Goal: Task Accomplishment & Management: Manage account settings

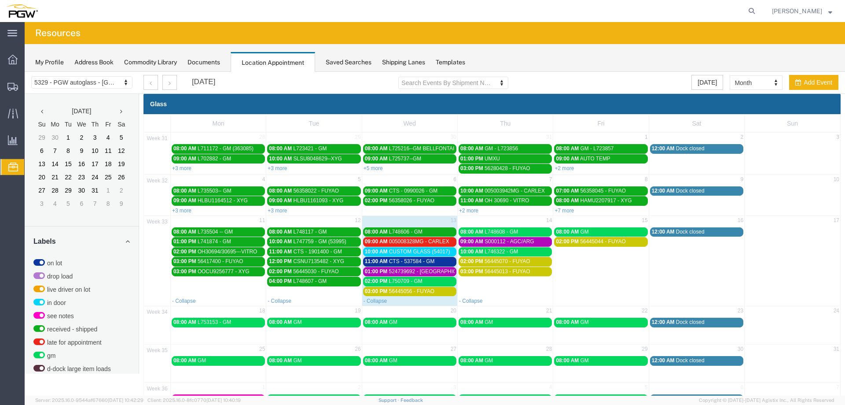
click at [424, 262] on span "CTS - 537584 - GM" at bounding box center [412, 261] width 46 height 6
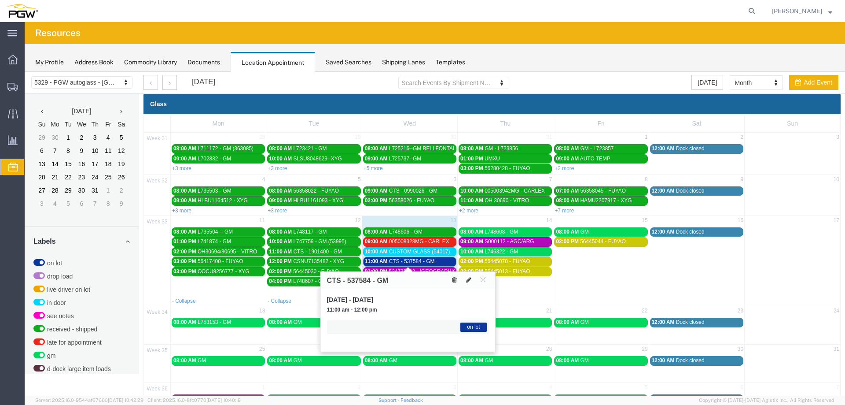
click at [467, 279] on icon at bounding box center [468, 279] width 5 height 6
select select "1"
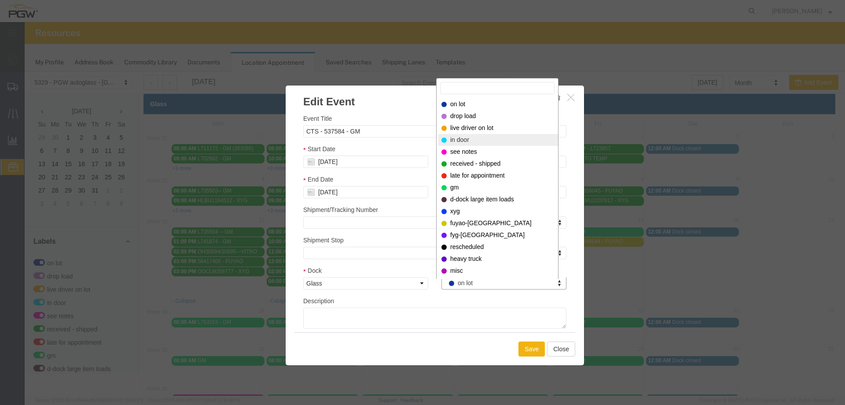
select select "220"
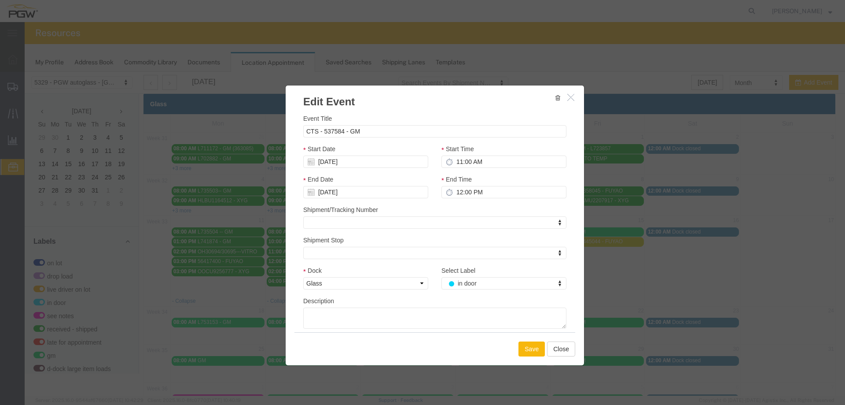
click at [519, 345] on button "Save" at bounding box center [532, 348] width 26 height 15
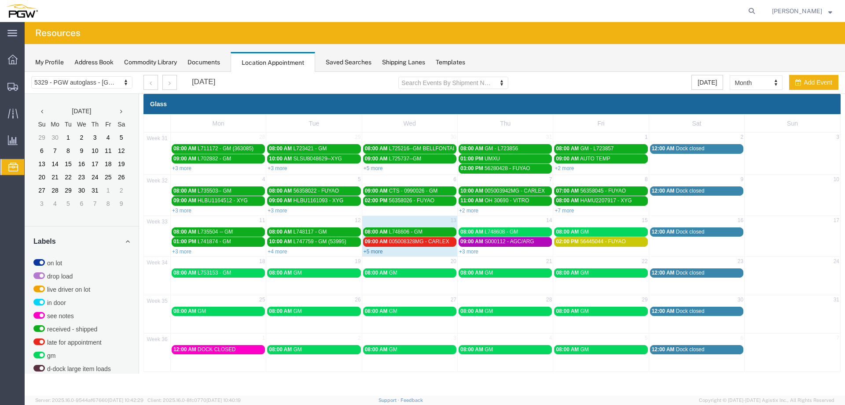
click at [374, 251] on link "+5 more" at bounding box center [373, 251] width 19 height 6
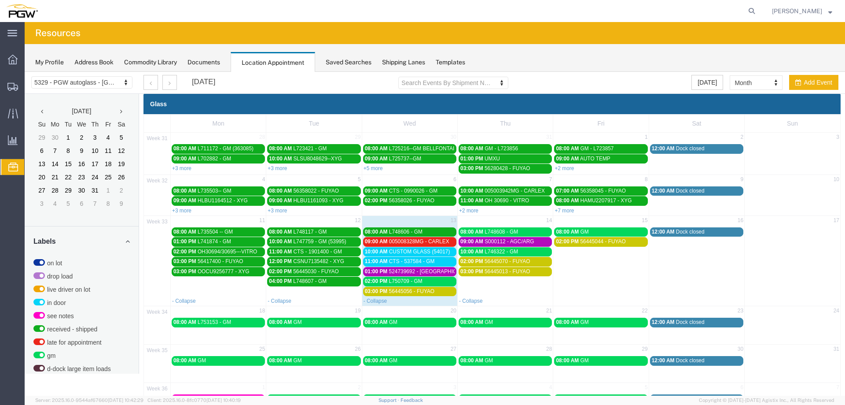
click at [374, 251] on span "10:00 AM" at bounding box center [376, 251] width 23 height 6
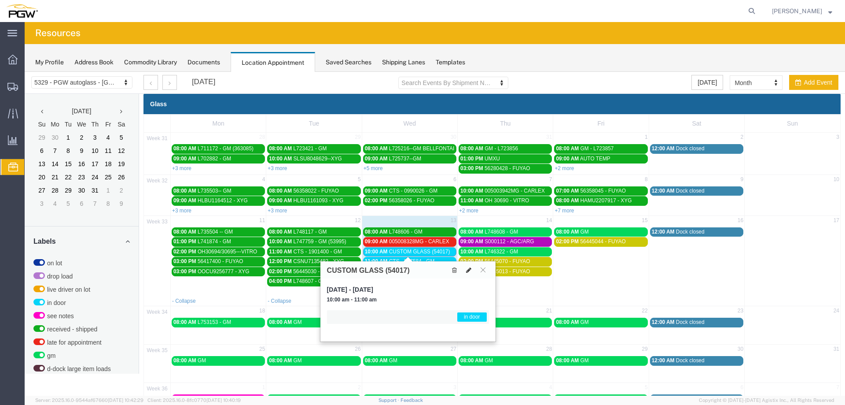
click at [469, 269] on icon at bounding box center [468, 270] width 5 height 6
select select "1"
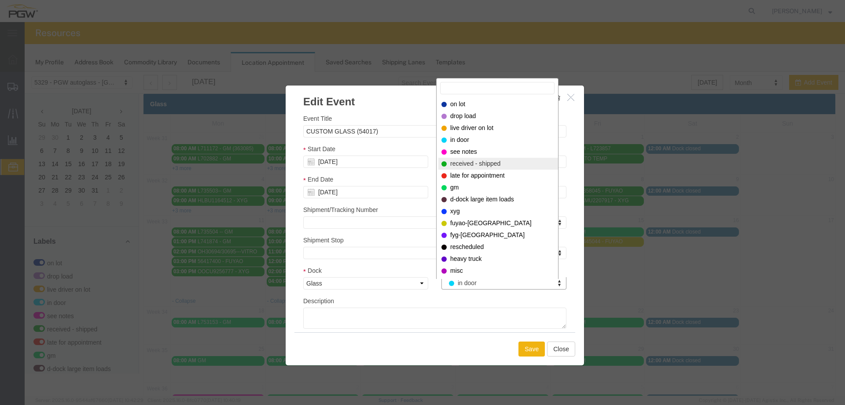
select select "200"
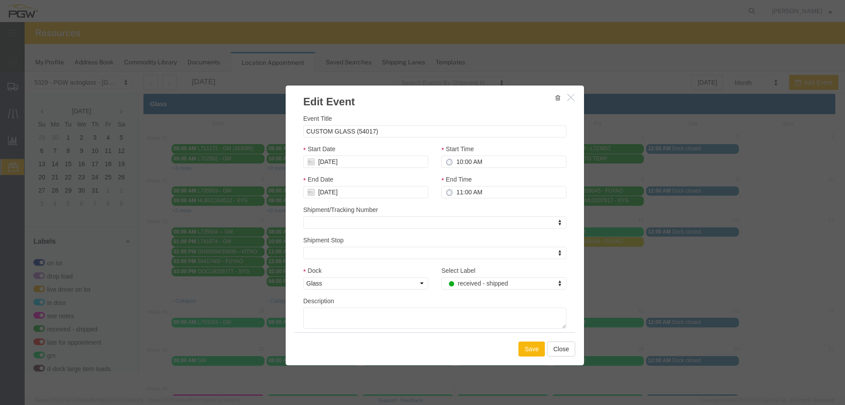
click at [527, 347] on button "Save" at bounding box center [532, 348] width 26 height 15
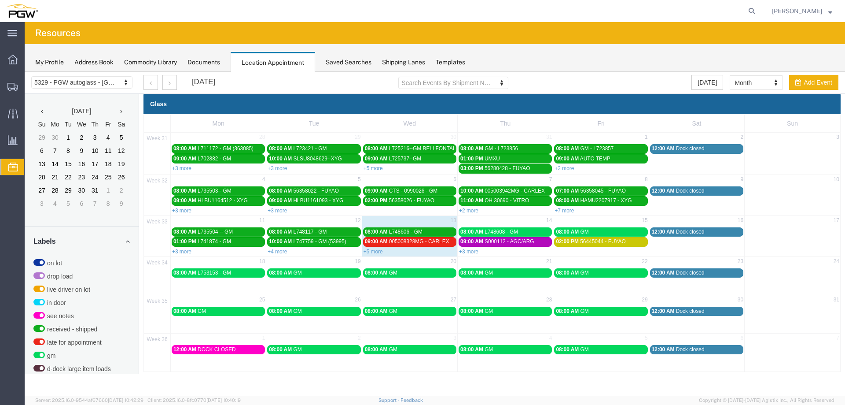
click at [596, 252] on td "02:00 PM 56445044 - FUYAO" at bounding box center [601, 245] width 96 height 18
select select "1"
select select
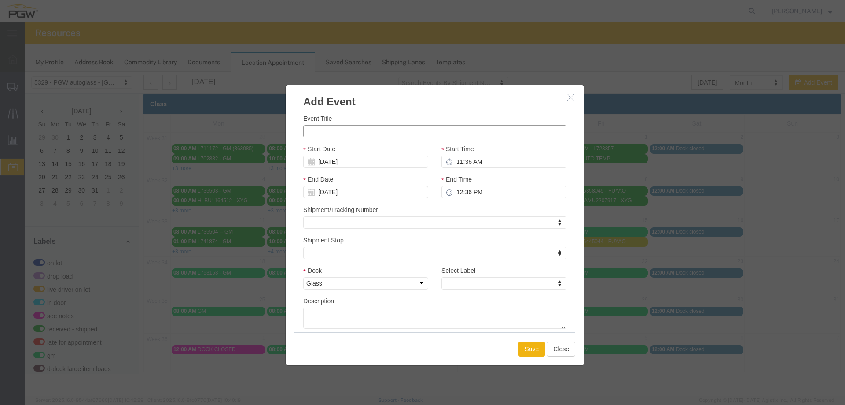
click at [439, 133] on input "Event Title" at bounding box center [434, 131] width 263 height 12
paste input "56483075"
type input "56483075 - FUYAO"
click at [457, 160] on input "11:36 AM" at bounding box center [504, 161] width 125 height 12
type input "3:00 PM"
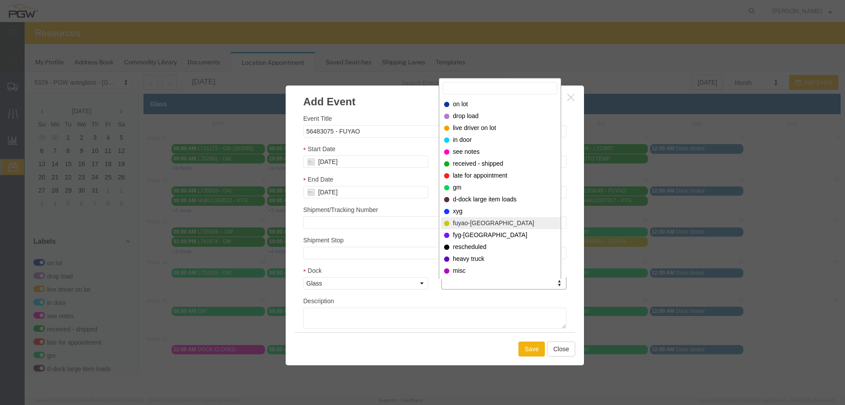
select select "12921"
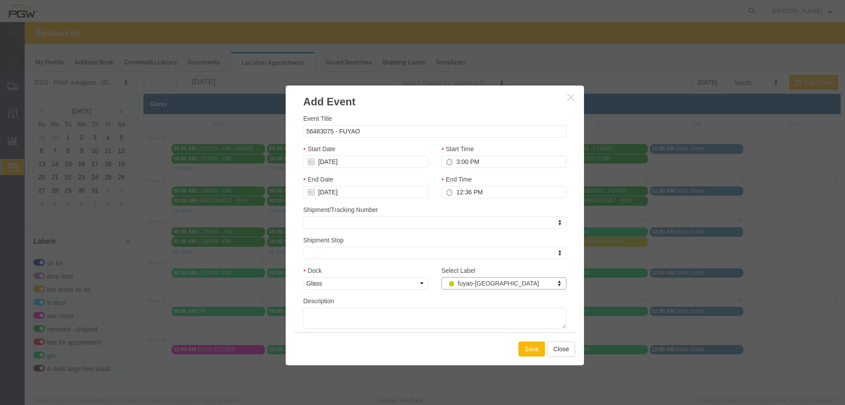
click at [524, 352] on button "Save" at bounding box center [532, 348] width 26 height 15
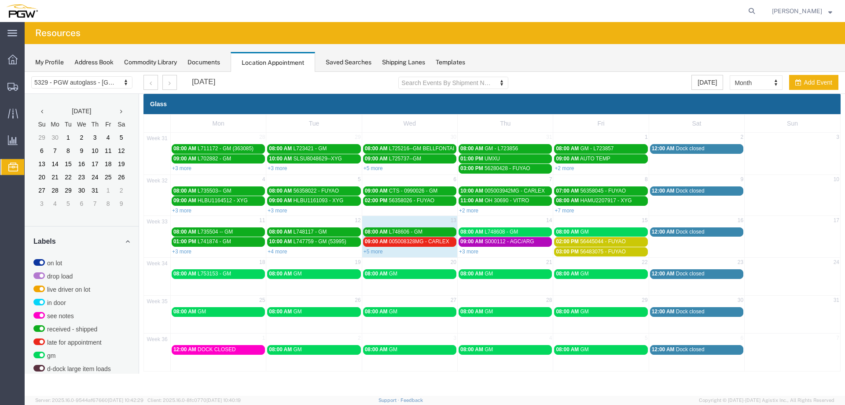
click at [236, 288] on div "34 18 19 20 21 22 23 24 08:00 AM L753153 - GM 08:00 AM GM 08:00 AM GM 08:00 AM …" at bounding box center [492, 276] width 697 height 38
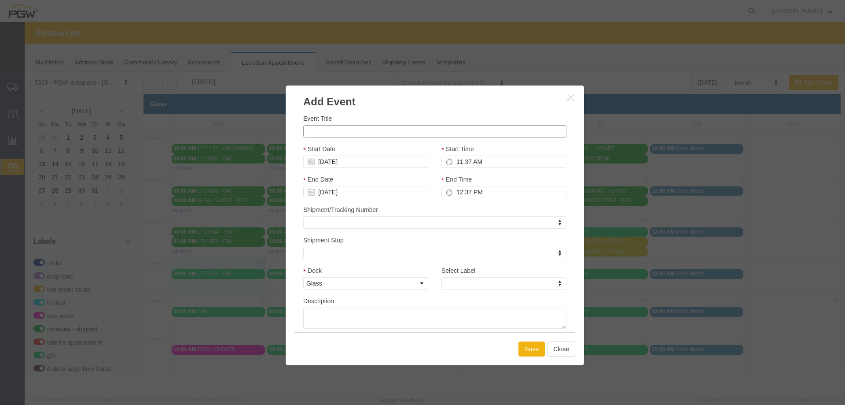
click at [324, 132] on input "Event Title" at bounding box center [434, 131] width 263 height 12
paste input "56483088"
type input "56483088 - FUYAO"
click at [456, 162] on input "11:37 AM" at bounding box center [504, 161] width 125 height 12
type input "2:00 PM"
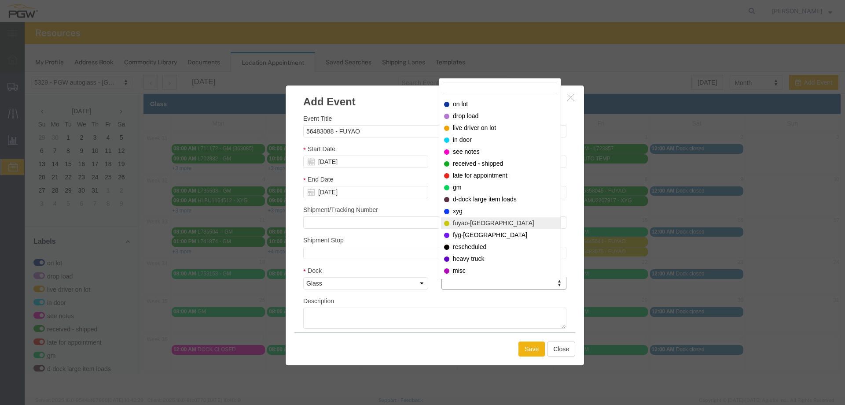
select select "12921"
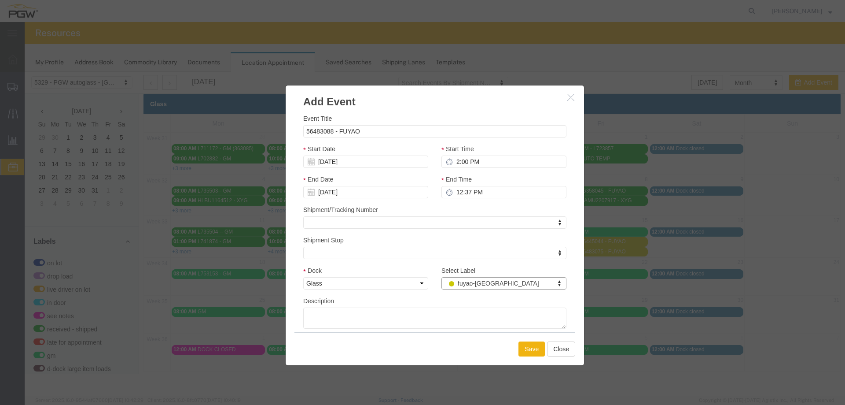
click at [531, 363] on div "Save Close" at bounding box center [435, 348] width 281 height 33
click at [531, 350] on button "Save" at bounding box center [532, 348] width 26 height 15
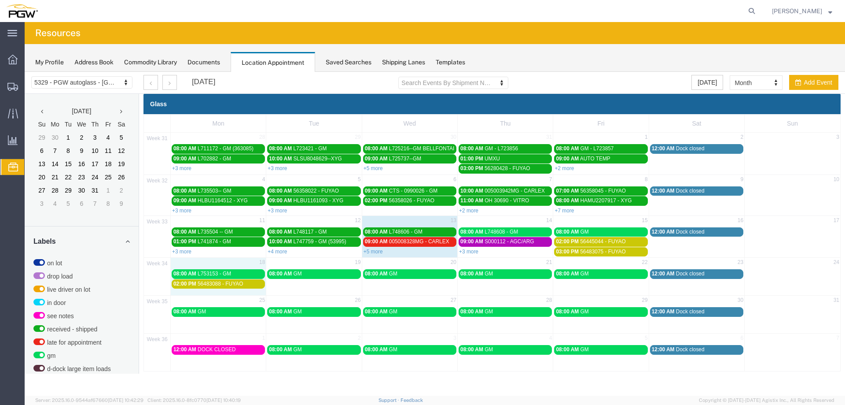
click at [239, 261] on td "18" at bounding box center [219, 263] width 96 height 11
select select "1"
select select
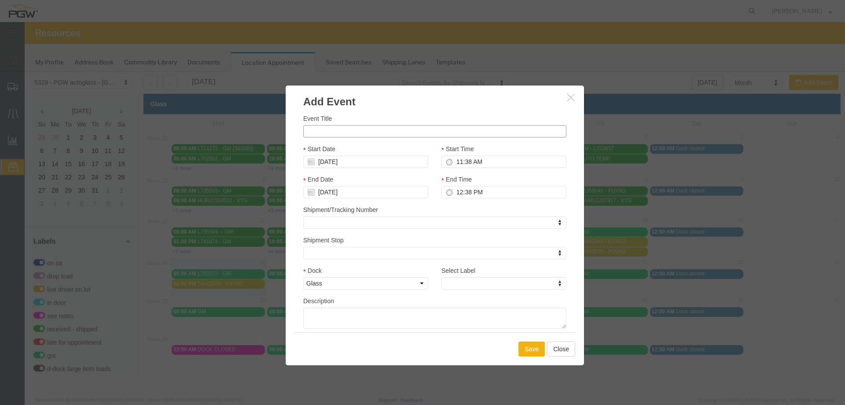
click at [336, 127] on input "Event Title" at bounding box center [434, 131] width 263 height 12
paste input "56483090"
type input "56483090 - FUYAO"
click at [458, 164] on input "11:38 AM" at bounding box center [504, 161] width 125 height 12
type input "3:00 PM"
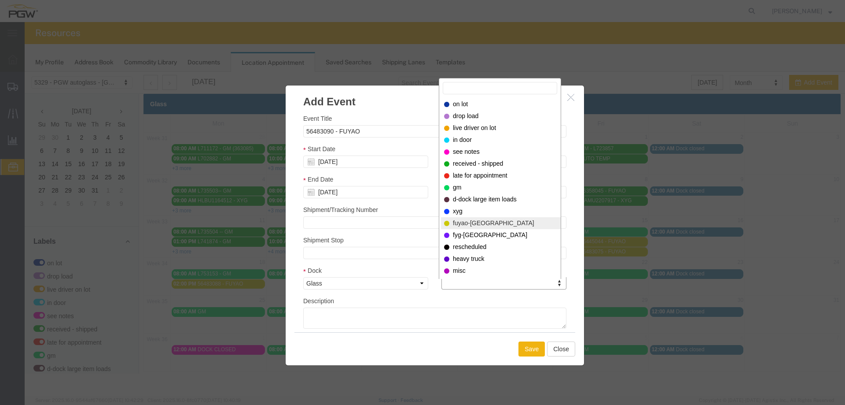
select select "12921"
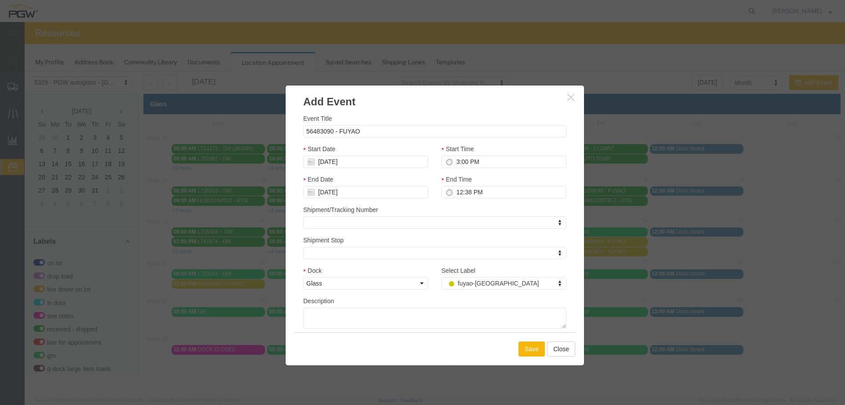
click at [535, 351] on button "Save" at bounding box center [532, 348] width 26 height 15
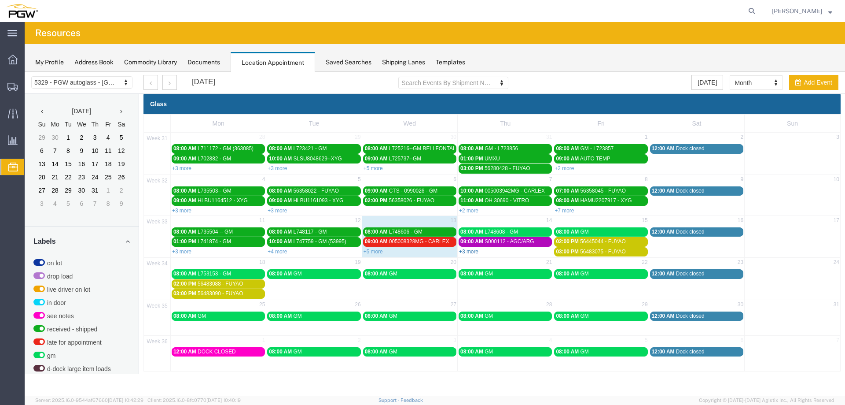
click at [468, 251] on link "+3 more" at bounding box center [468, 251] width 19 height 6
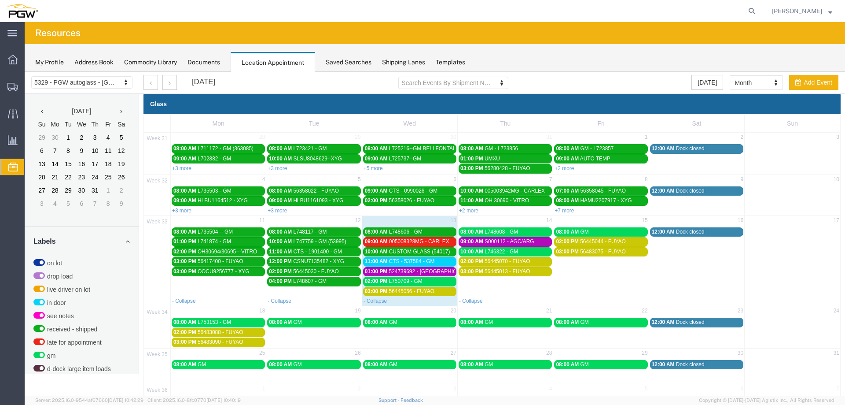
click at [442, 262] on div "11:00 AM CTS - 537584 - GM" at bounding box center [410, 261] width 90 height 7
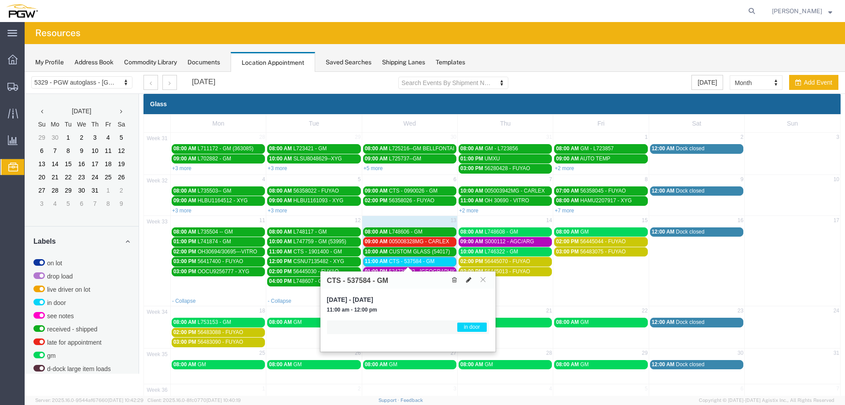
click at [472, 281] on button at bounding box center [469, 279] width 12 height 9
select select "1"
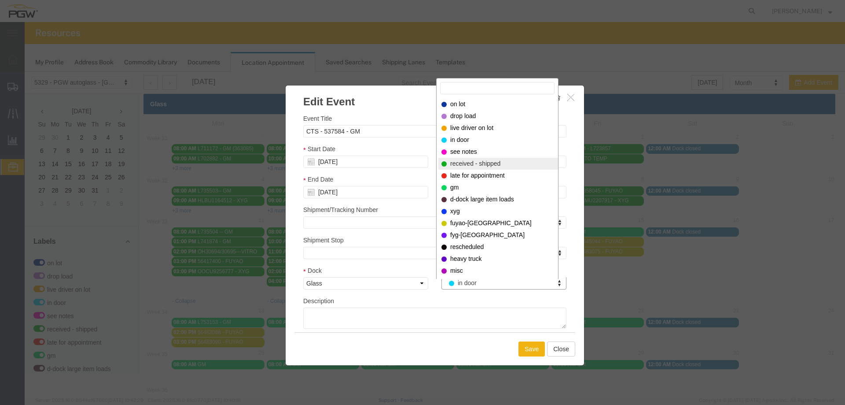
select select "200"
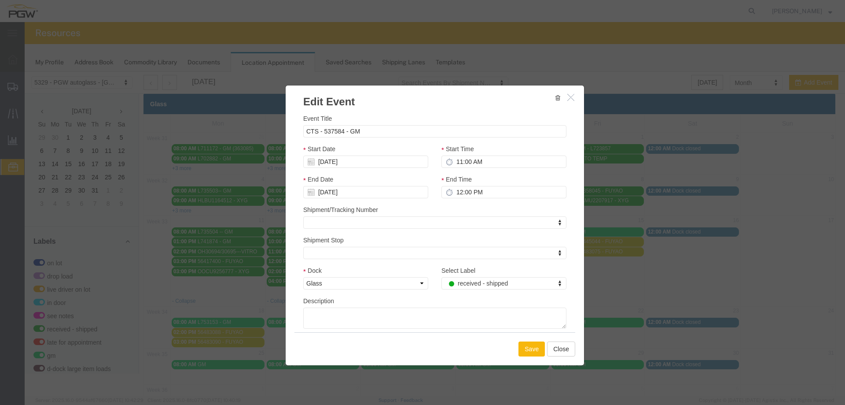
click at [519, 343] on button "Save" at bounding box center [532, 348] width 26 height 15
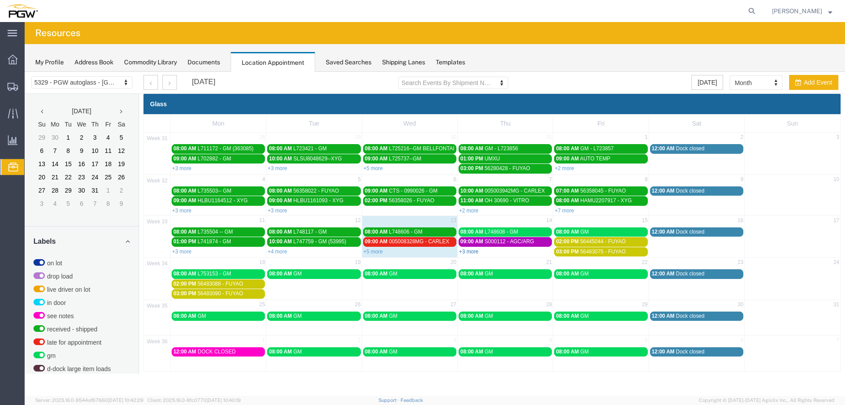
click at [462, 251] on link "+3 more" at bounding box center [468, 251] width 19 height 6
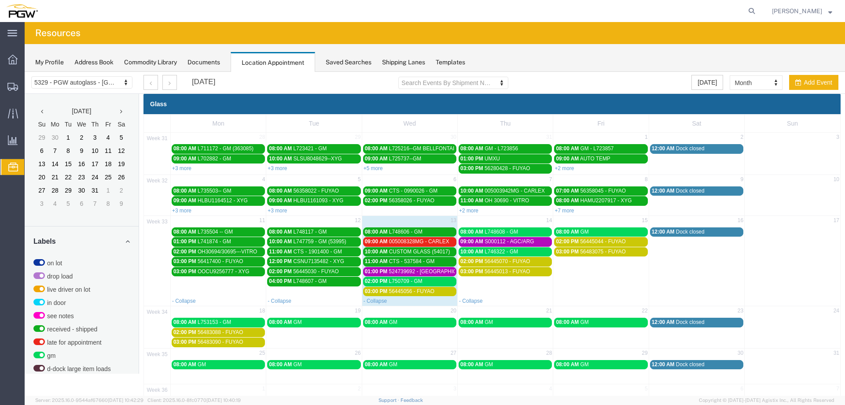
click at [437, 245] on div "09:00 AM 005008328MG - CARLEX" at bounding box center [410, 241] width 90 height 7
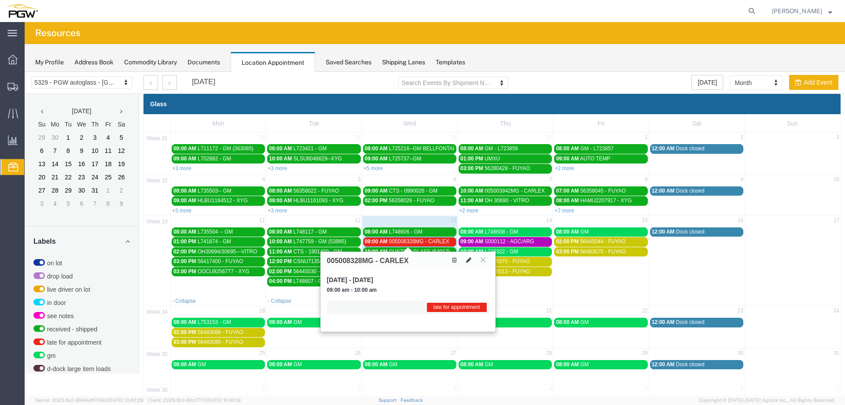
click at [468, 262] on icon at bounding box center [468, 260] width 5 height 6
select select "1"
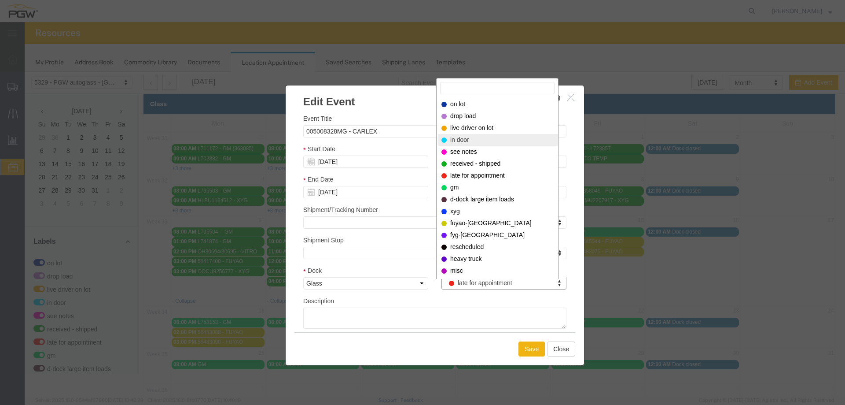
select select "220"
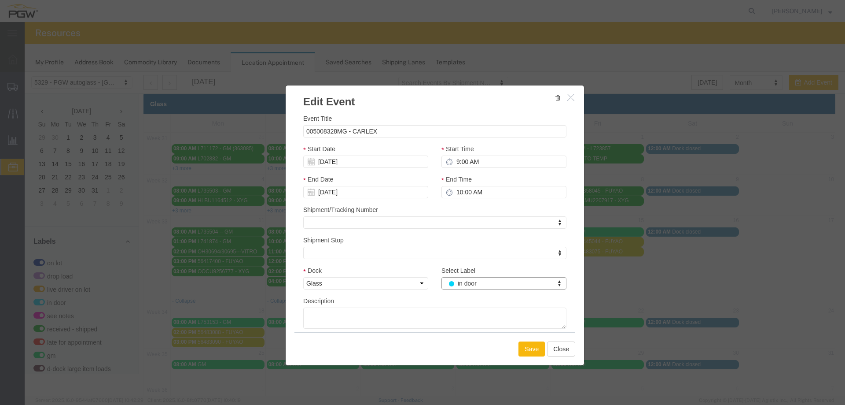
click at [522, 344] on button "Save" at bounding box center [532, 348] width 26 height 15
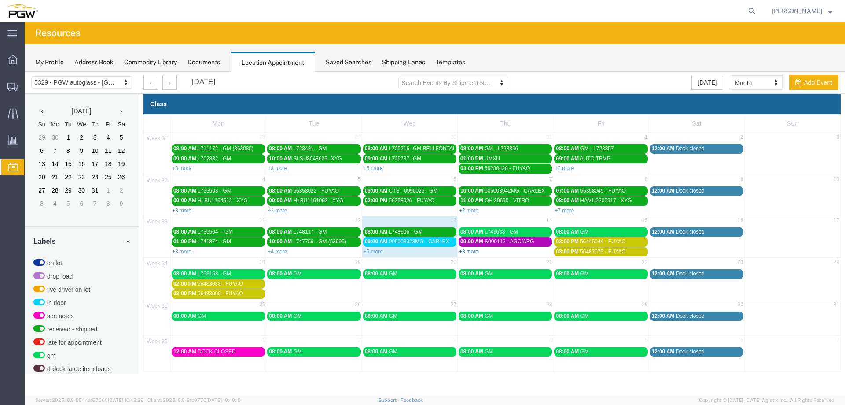
click at [474, 252] on link "+3 more" at bounding box center [468, 251] width 19 height 6
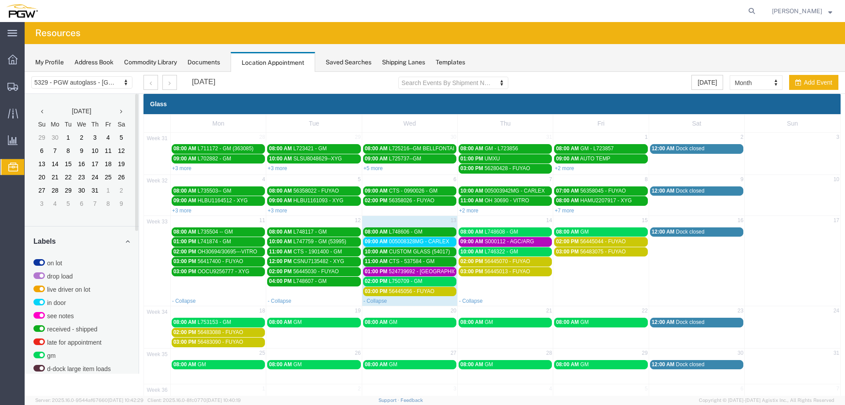
click at [367, 242] on span "09:00 AM" at bounding box center [376, 241] width 23 height 6
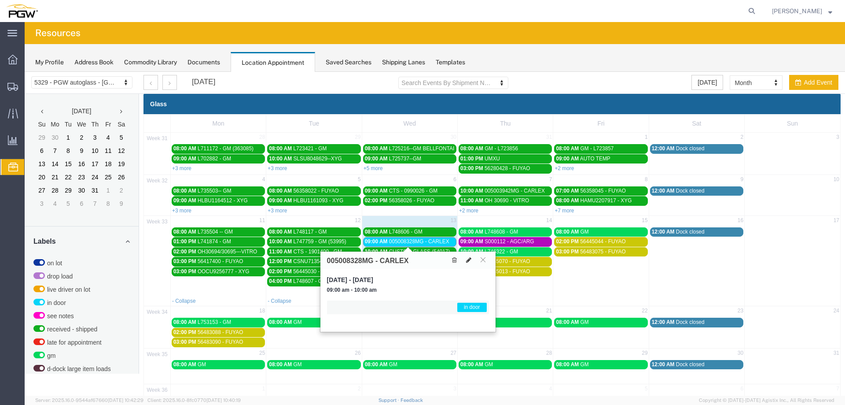
click at [472, 258] on button at bounding box center [469, 259] width 12 height 9
select select "1"
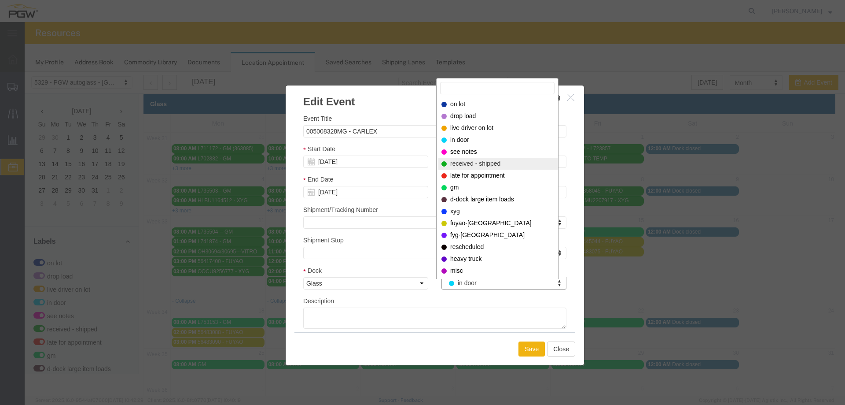
select select "200"
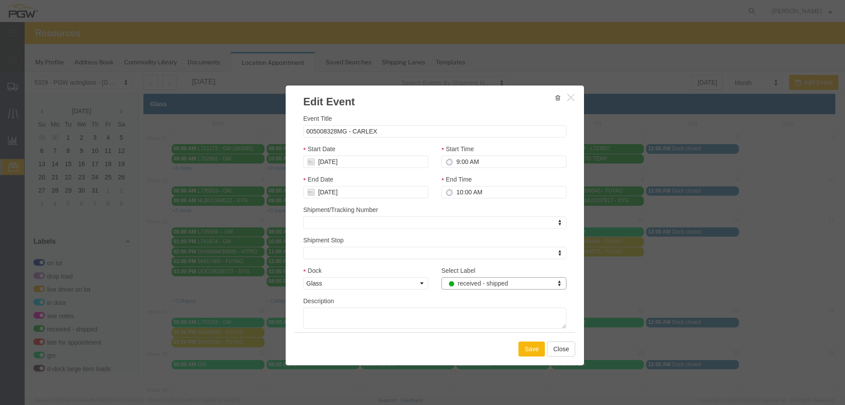
click at [520, 348] on button "Save" at bounding box center [532, 348] width 26 height 15
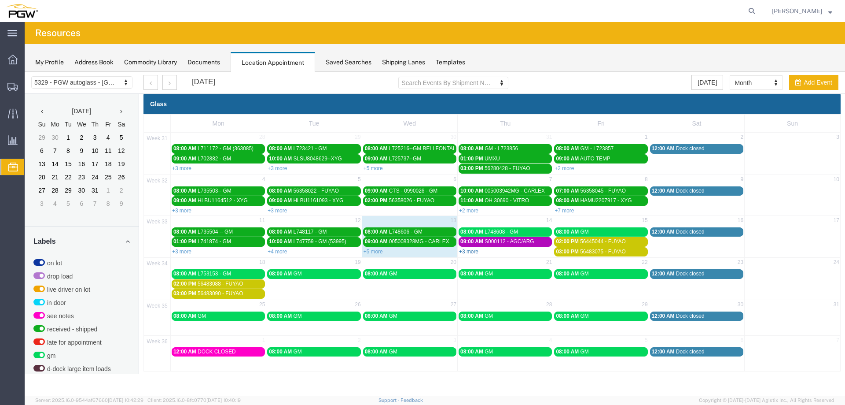
click at [473, 252] on link "+3 more" at bounding box center [468, 251] width 19 height 6
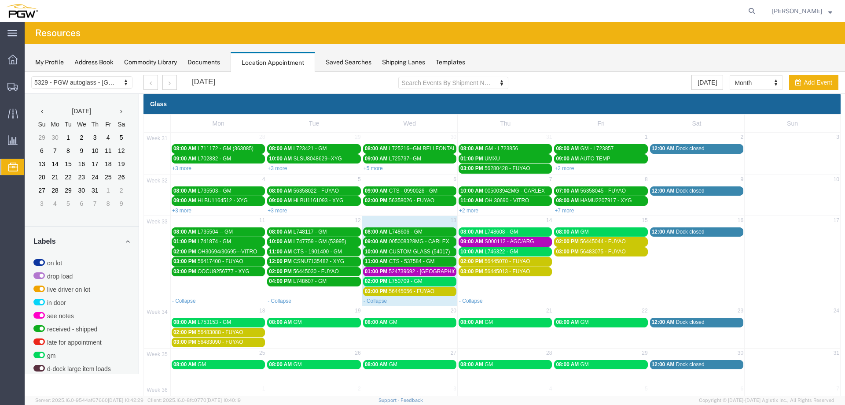
click at [582, 254] on span "56483075 - FUYAO" at bounding box center [603, 251] width 46 height 6
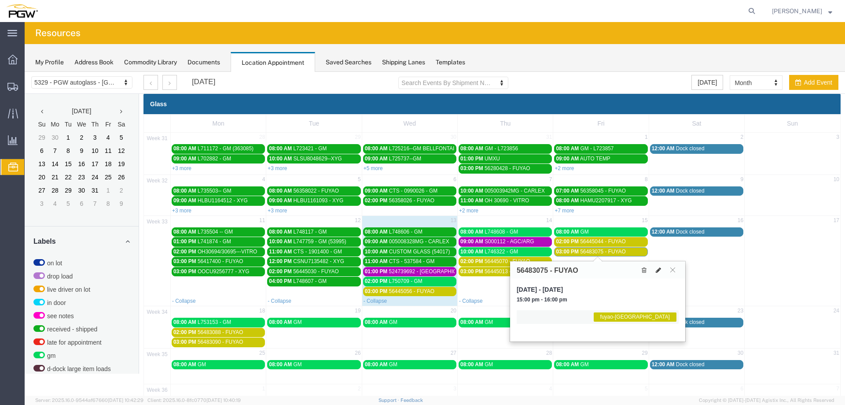
click at [658, 270] on icon at bounding box center [658, 270] width 5 height 6
select select "1"
select select "12921"
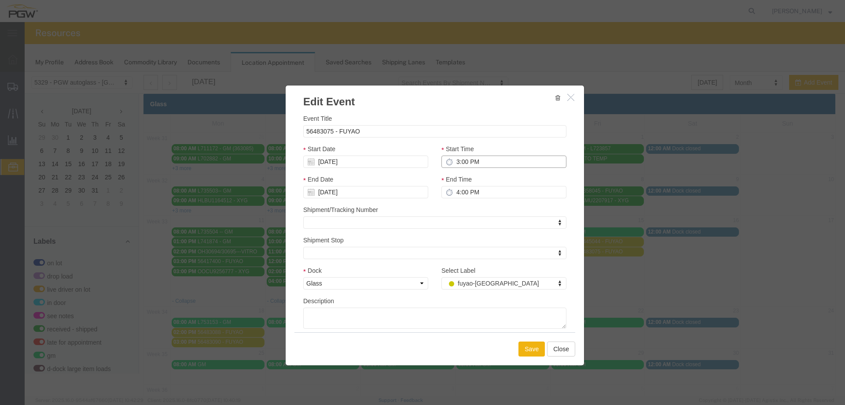
click at [455, 160] on input "3:00 PM" at bounding box center [504, 161] width 125 height 12
type input "1:00 PM"
click at [385, 161] on input "[DATE]" at bounding box center [365, 161] width 125 height 12
drag, startPoint x: 324, startPoint y: 243, endPoint x: 353, endPoint y: 226, distance: 33.5
click at [324, 243] on td "18" at bounding box center [323, 242] width 13 height 13
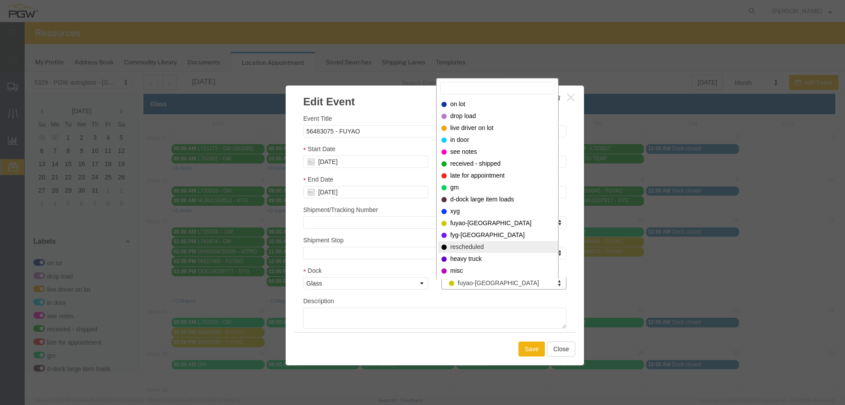
select select "12940"
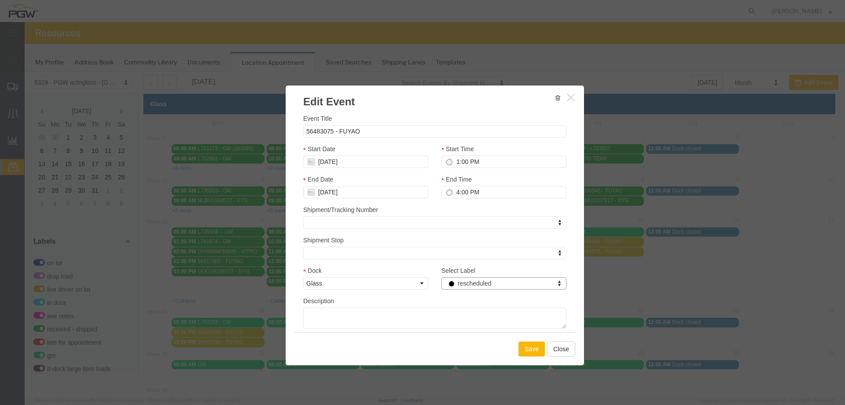
click at [525, 352] on button "Save" at bounding box center [532, 348] width 26 height 15
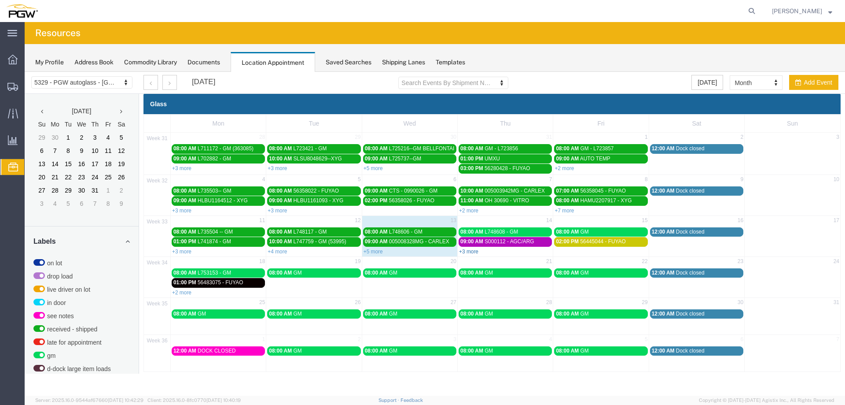
click at [470, 249] on link "+3 more" at bounding box center [468, 251] width 19 height 6
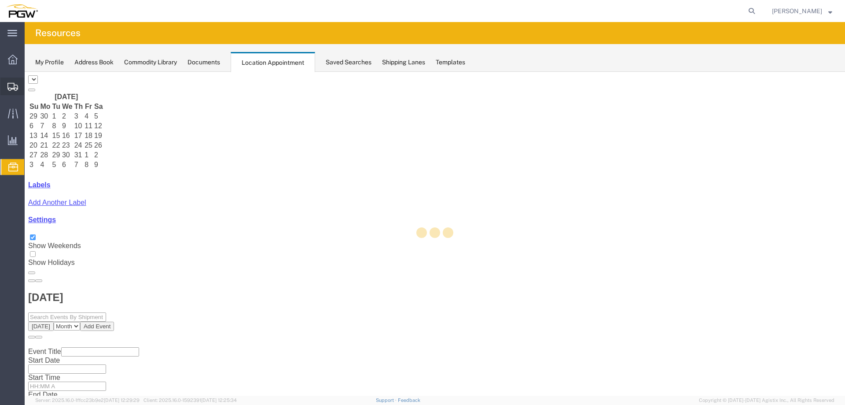
click at [18, 88] on div at bounding box center [12, 86] width 25 height 18
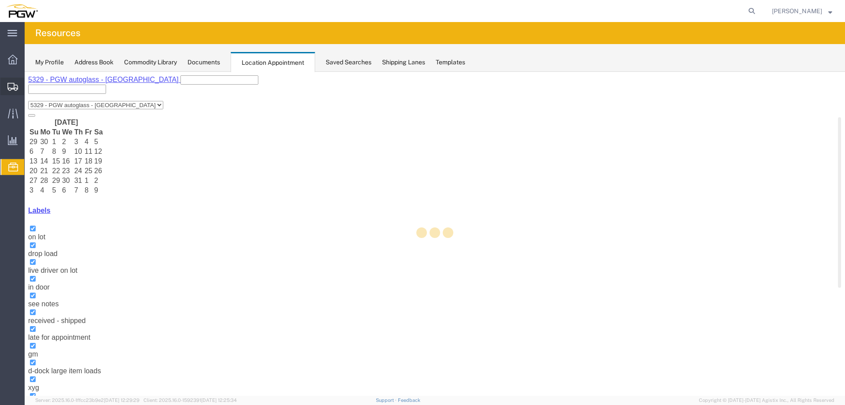
select select "28253"
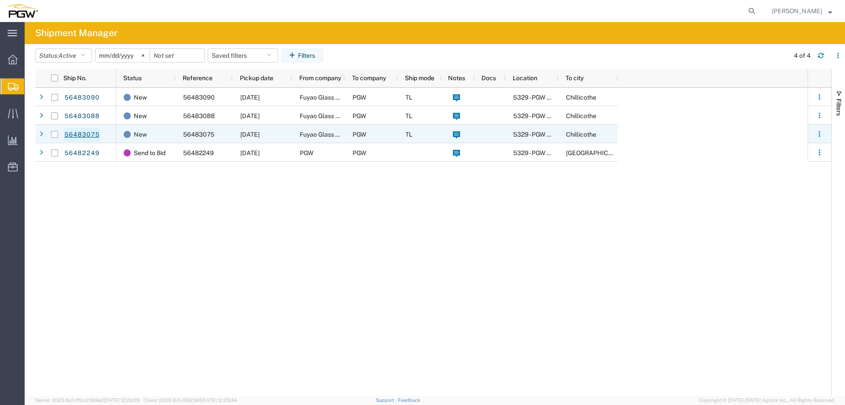
click at [77, 136] on link "56483075" at bounding box center [82, 135] width 36 height 14
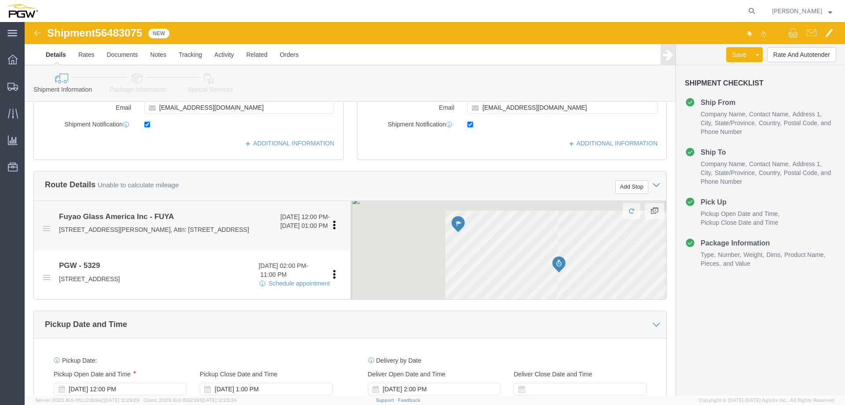
scroll to position [264, 0]
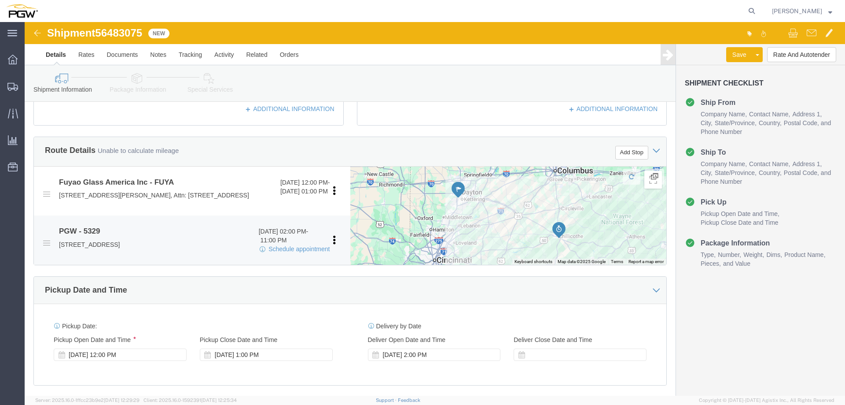
select select
select select "28253"
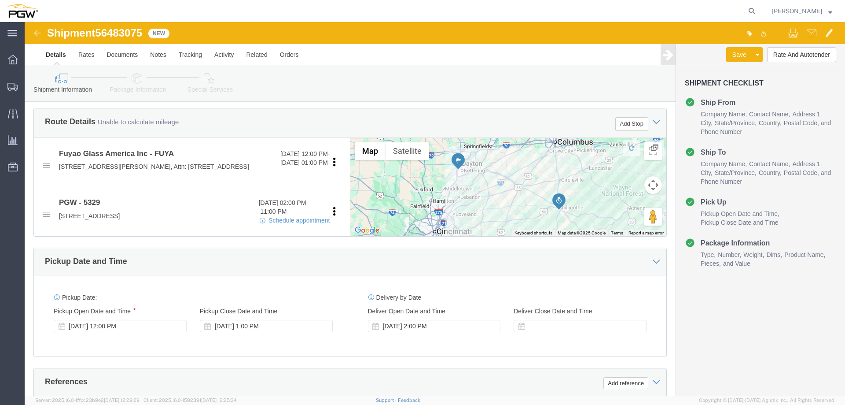
scroll to position [308, 0]
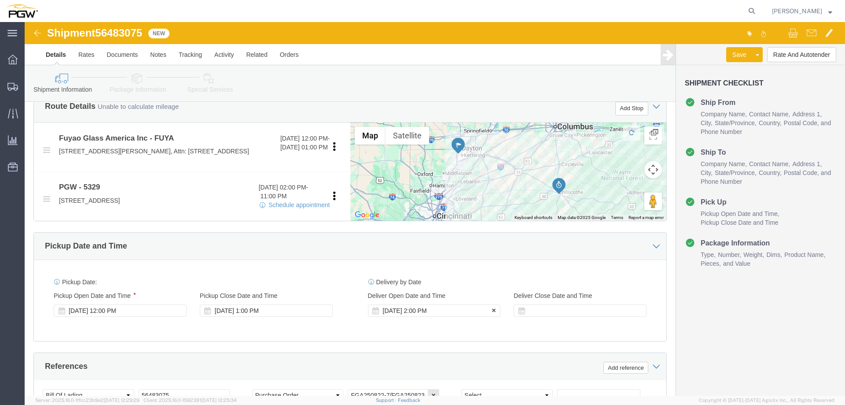
click div "[DATE] 2:00 PM"
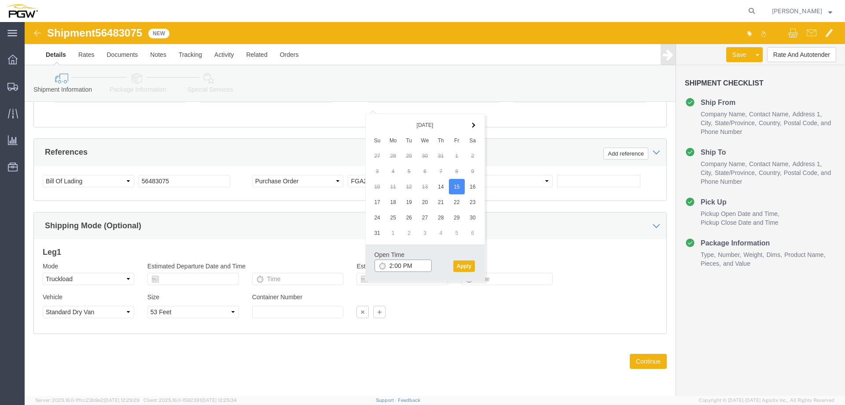
click input "2:00 PM"
type input "3:00 PM"
click button "Apply"
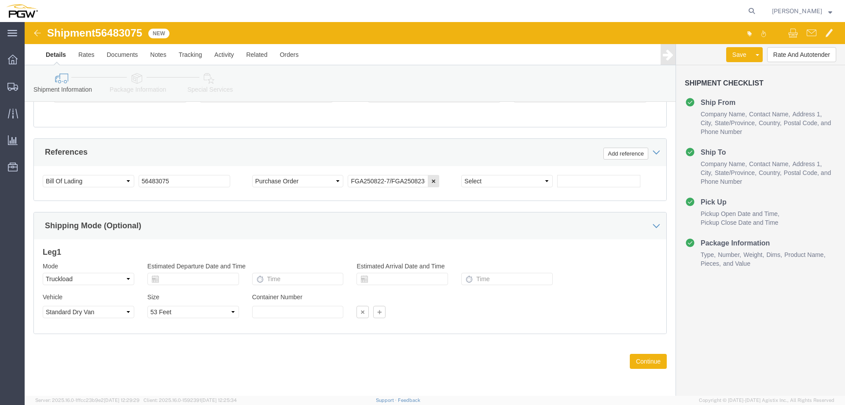
click span "56483075"
copy span "56483075"
click button "Rate And Autotender"
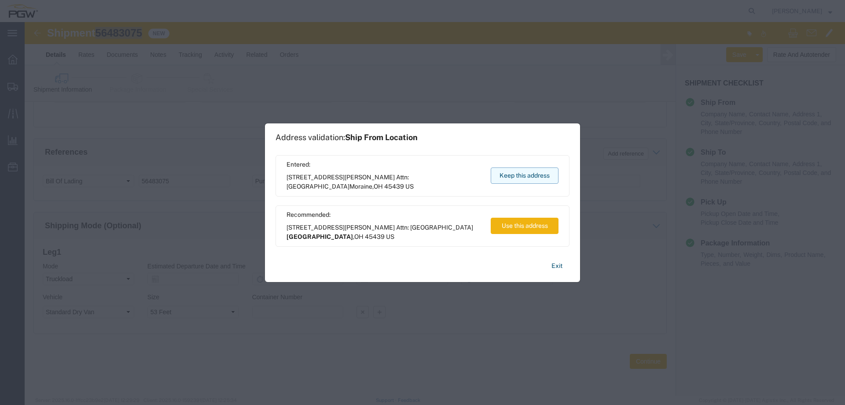
click at [532, 173] on button "Keep this address" at bounding box center [525, 175] width 68 height 16
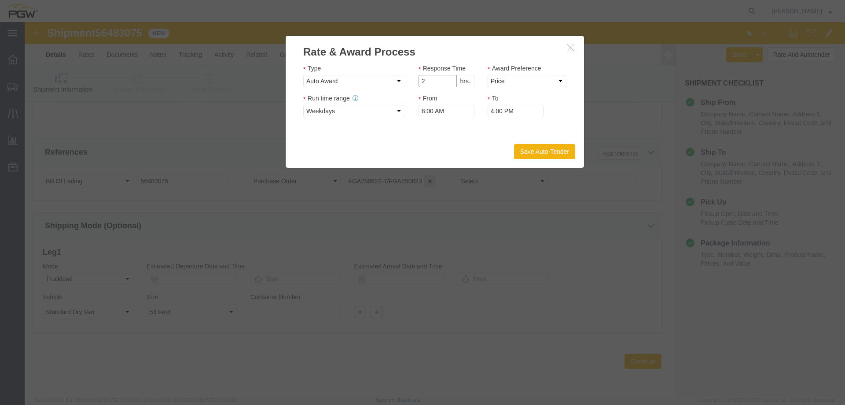
type input "2"
click input "2"
click select "Price Carrier Rank"
select select "LANE_RANK"
click select "Price Carrier Rank"
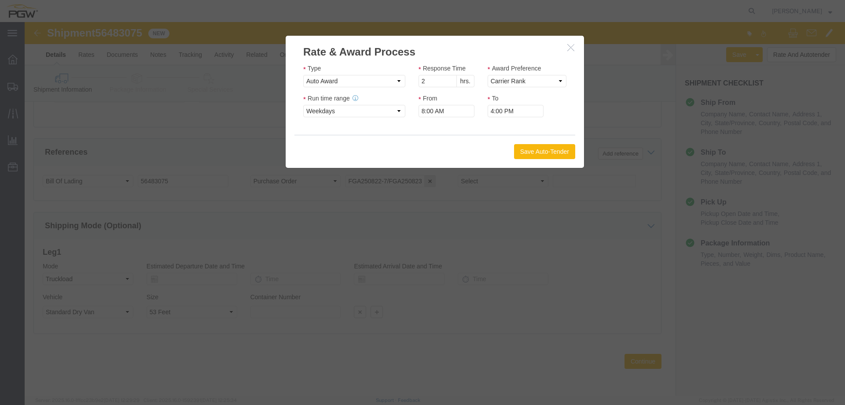
click button "Save Auto-Tender"
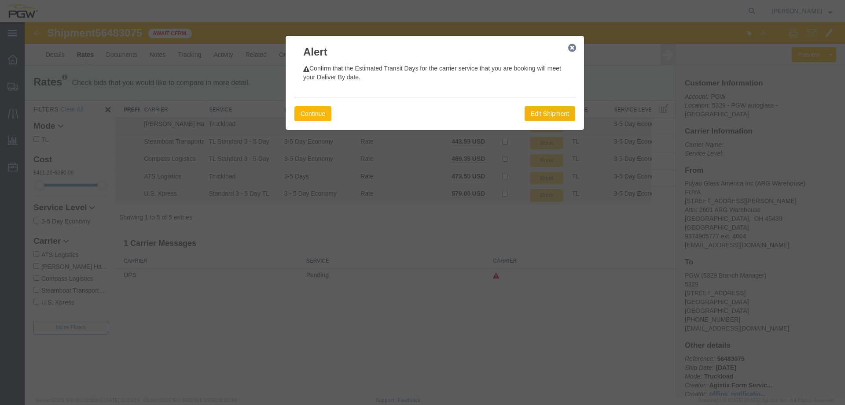
click at [325, 118] on button "Continue" at bounding box center [313, 113] width 37 height 15
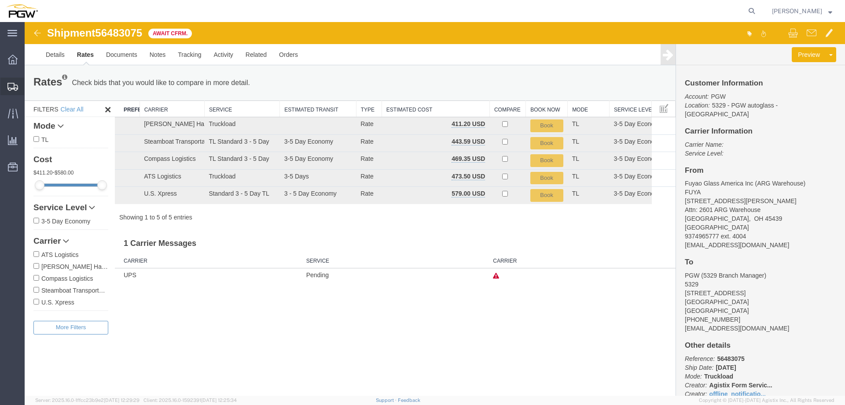
click at [0, 0] on span "Shipment Manager" at bounding box center [0, 0] width 0 height 0
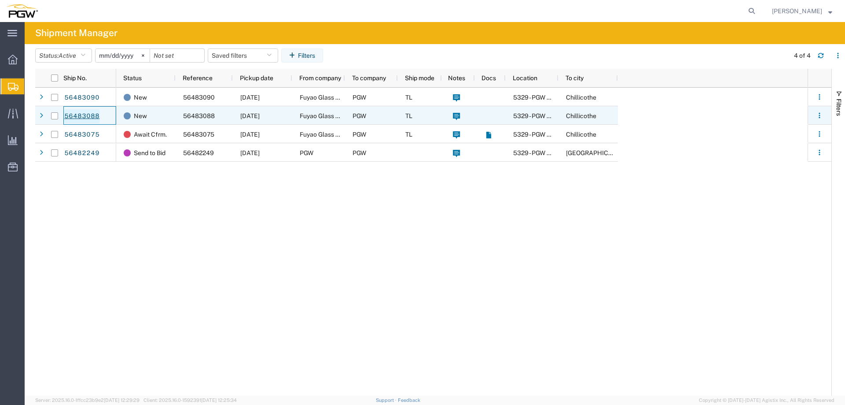
click at [92, 117] on link "56483088" at bounding box center [82, 116] width 36 height 14
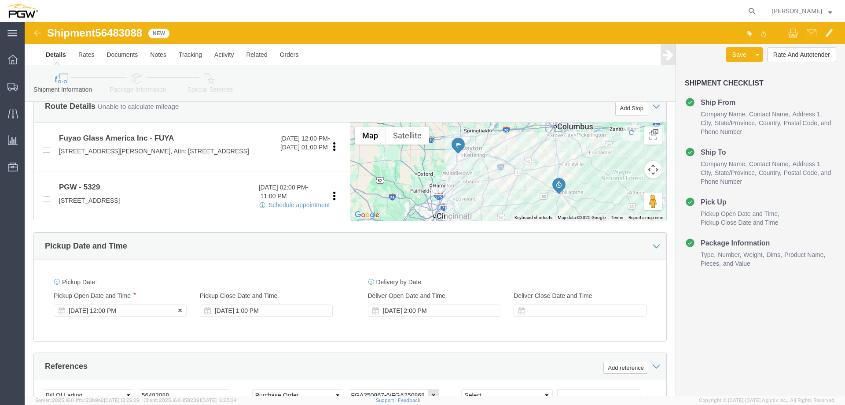
select select
select select "28253"
click div "[DATE] 12:00 PM"
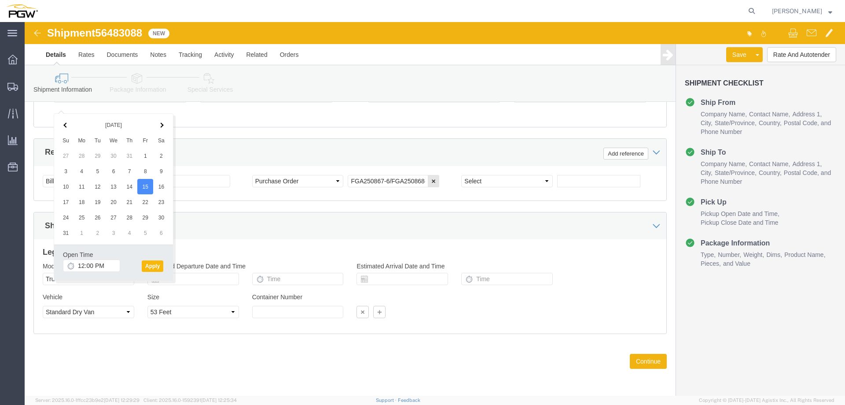
click button "Apply"
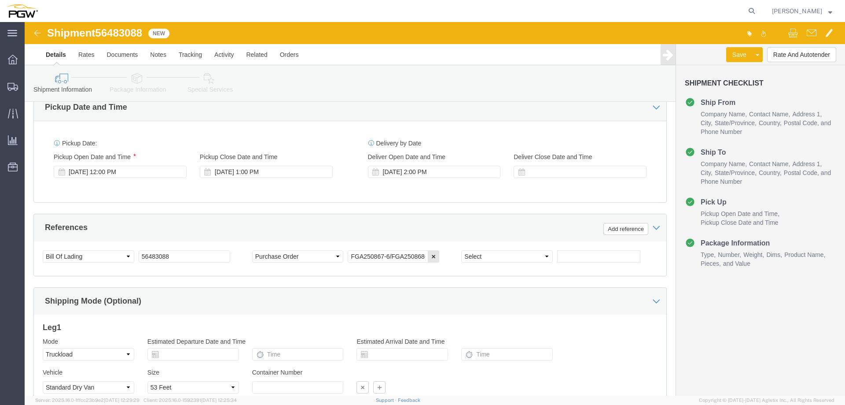
scroll to position [399, 0]
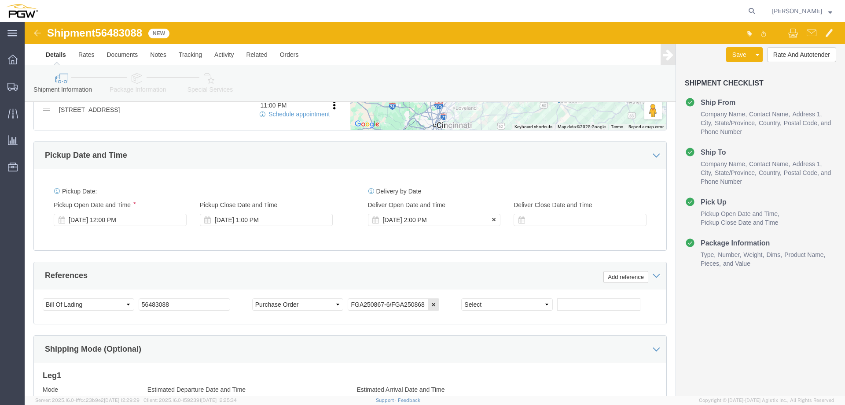
click div "[DATE] 2:00 PM"
click input "2:00 PM"
click button "Apply"
click span "56483088"
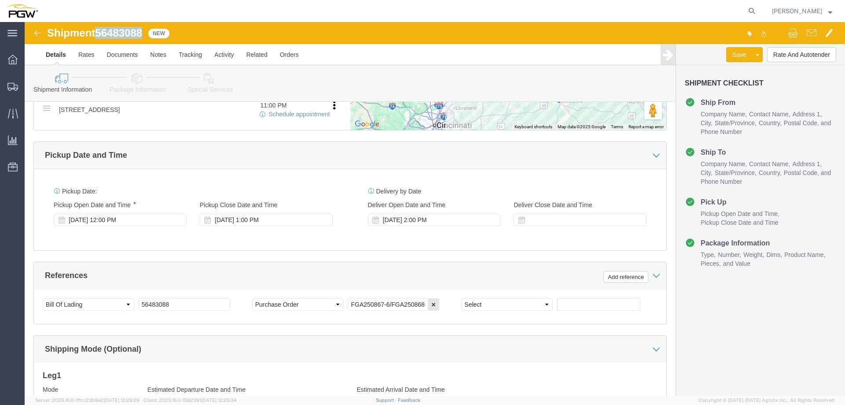
copy span "56483088"
click button "Rate And Autotender"
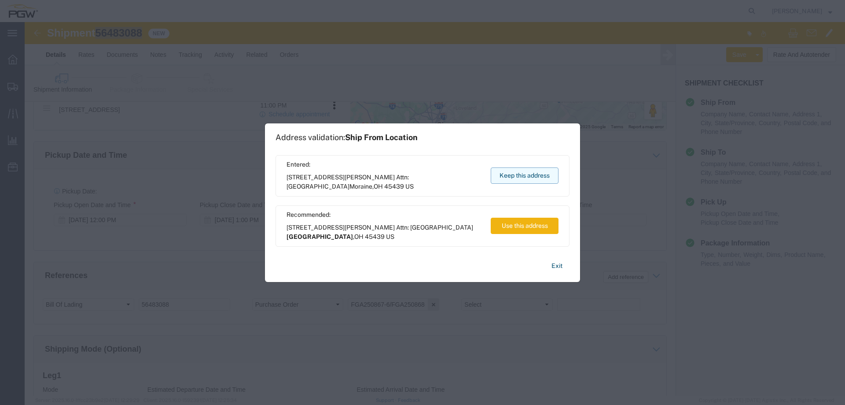
click at [513, 175] on button "Keep this address" at bounding box center [525, 175] width 68 height 16
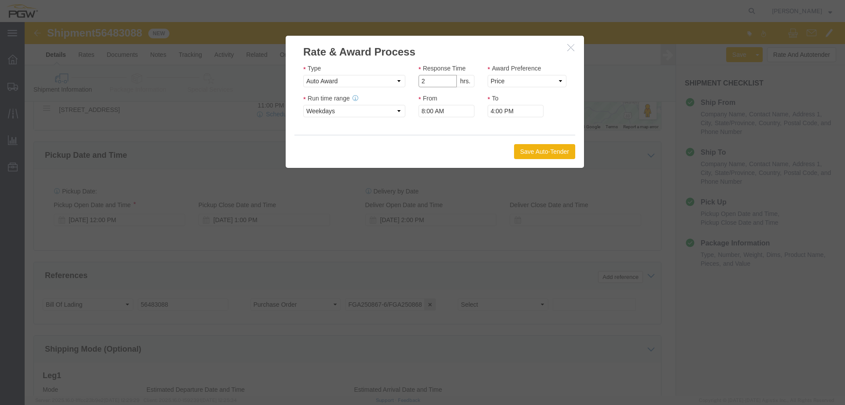
type input "2"
click input "2"
drag, startPoint x: 493, startPoint y: 60, endPoint x: 492, endPoint y: 65, distance: 5.4
click select "Price Carrier Rank"
select select "LANE_RANK"
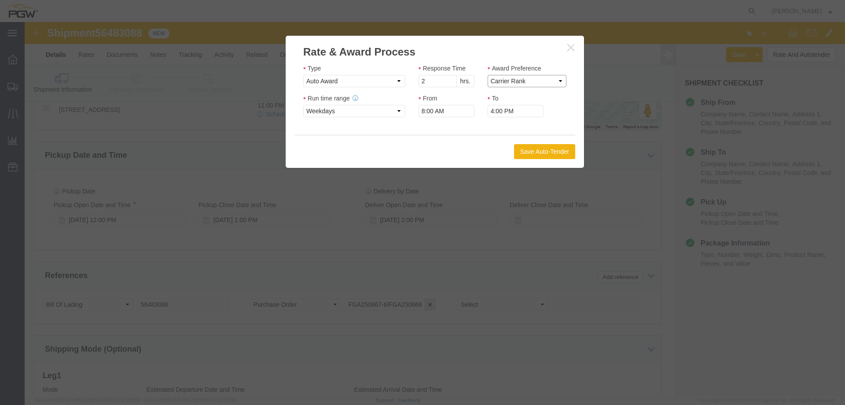
click select "Price Carrier Rank"
click button "Save Auto-Tender"
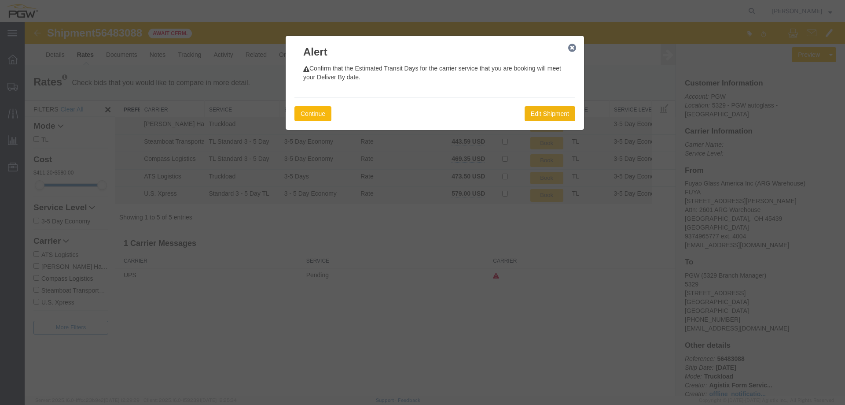
click at [324, 116] on button "Continue" at bounding box center [313, 113] width 37 height 15
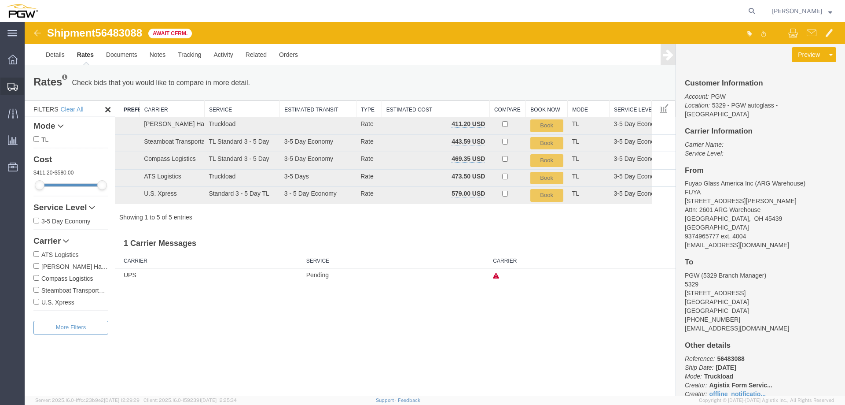
click at [14, 91] on div at bounding box center [12, 86] width 25 height 18
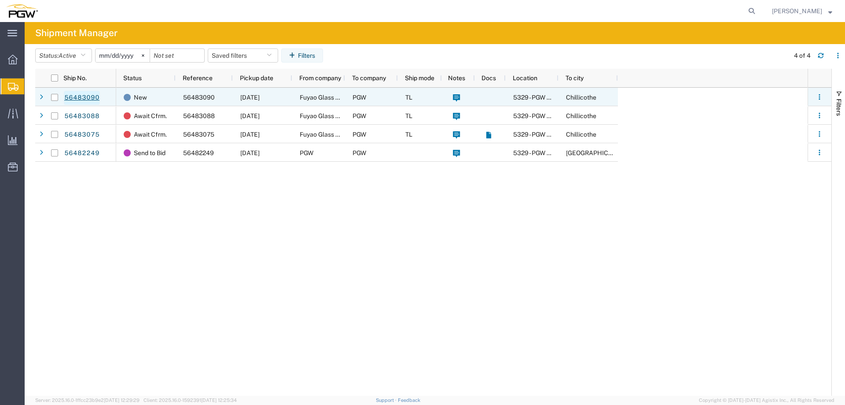
click at [92, 97] on link "56483090" at bounding box center [82, 98] width 36 height 14
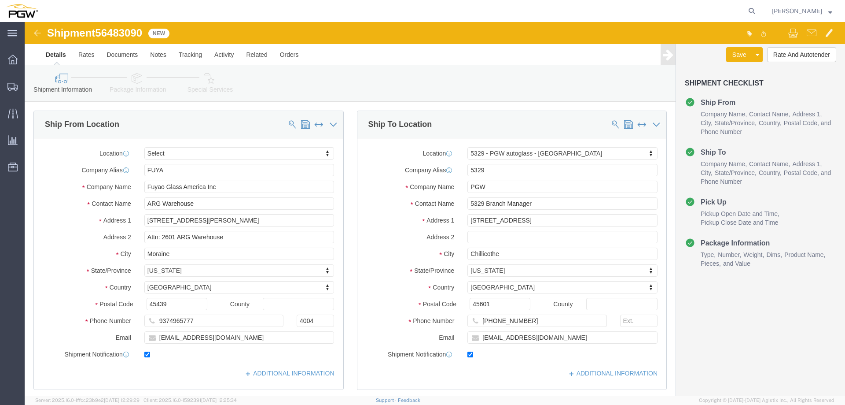
select select
select select "28253"
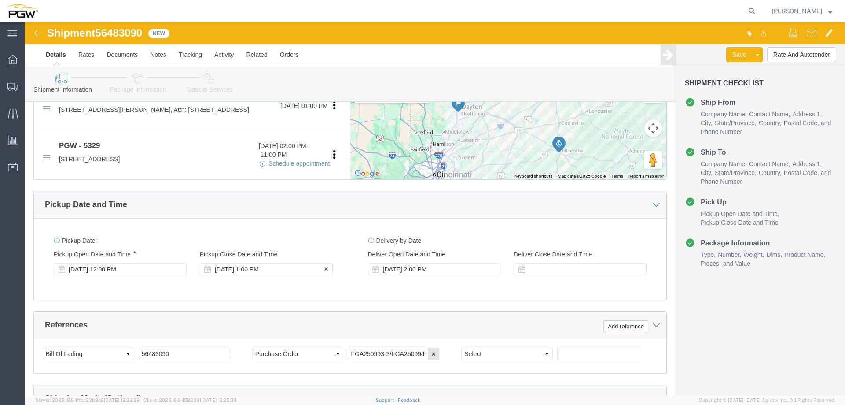
scroll to position [396, 0]
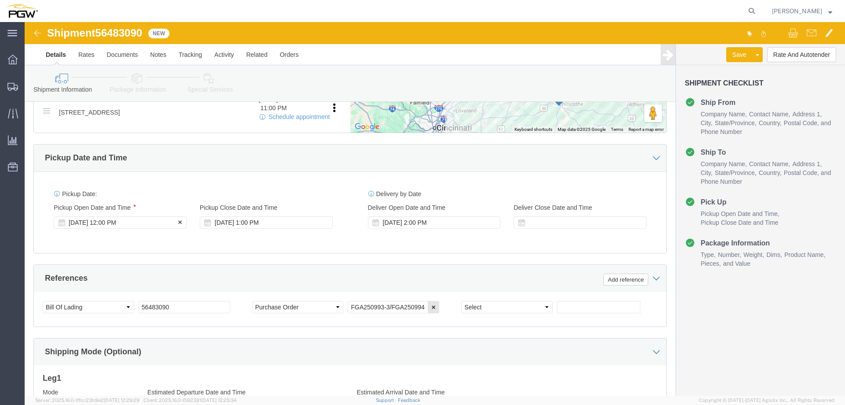
click div "[DATE] 12:00 PM"
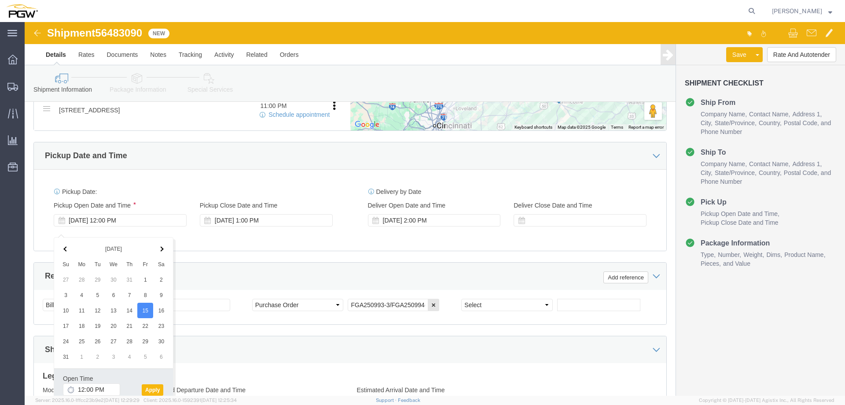
click button "Apply"
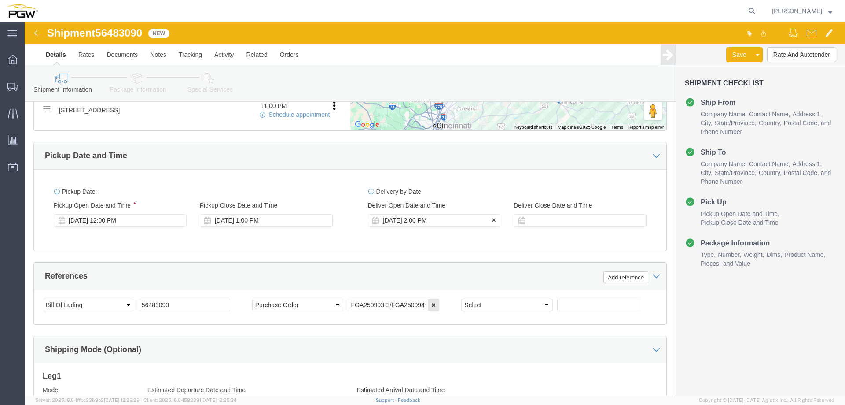
click div "[DATE] 2:00 PM"
click input "2:00 PM"
type input "3:00 PM"
click button "Apply"
click span "56483090"
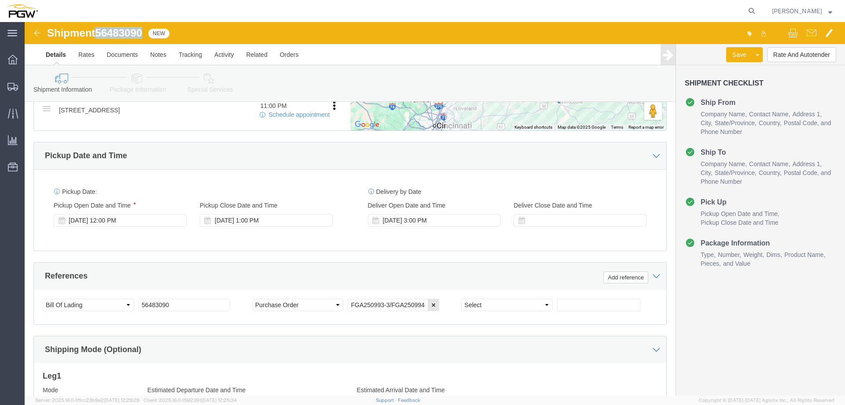
click span "56483090"
copy span "56483090"
click button "Rate And Autotender"
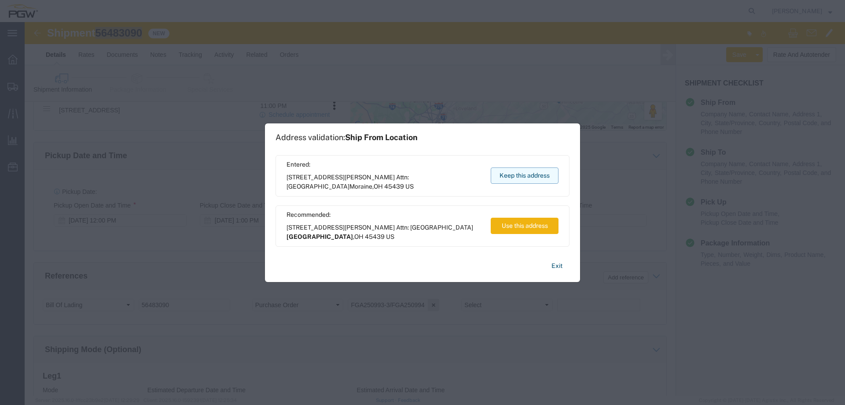
click at [511, 178] on button "Keep this address" at bounding box center [525, 175] width 68 height 16
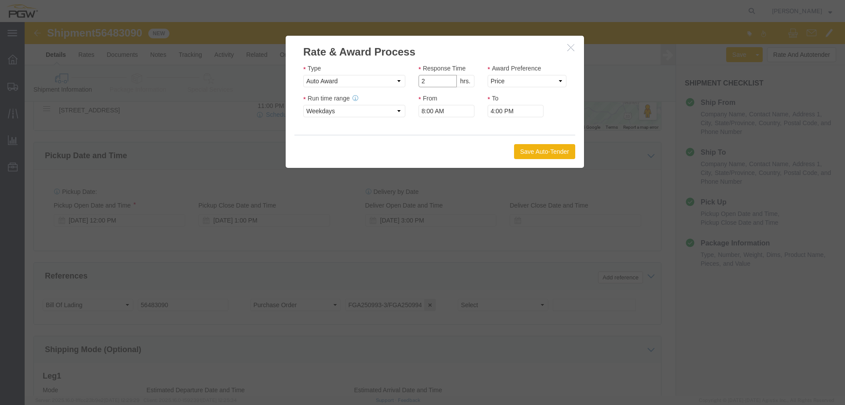
type input "2"
click input "2"
click select "Price Carrier Rank"
select select "LANE_RANK"
click select "Price Carrier Rank"
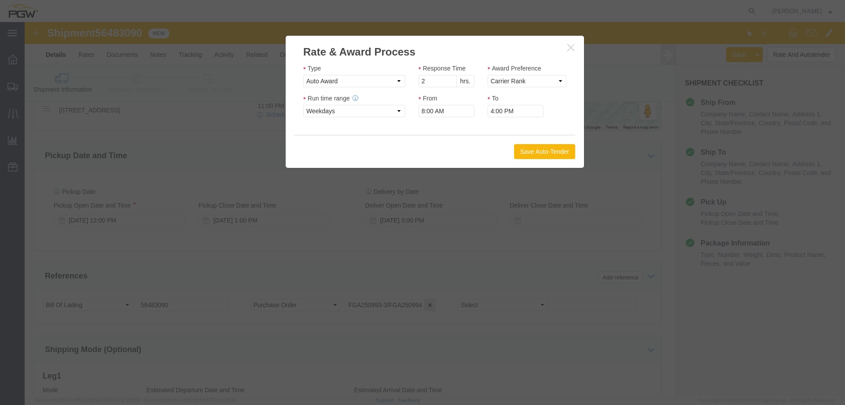
click button "Save Auto-Tender"
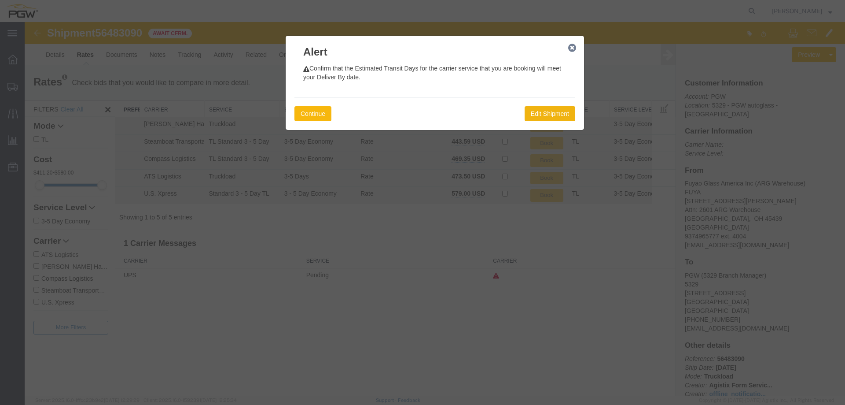
click at [324, 116] on button "Continue" at bounding box center [313, 113] width 37 height 15
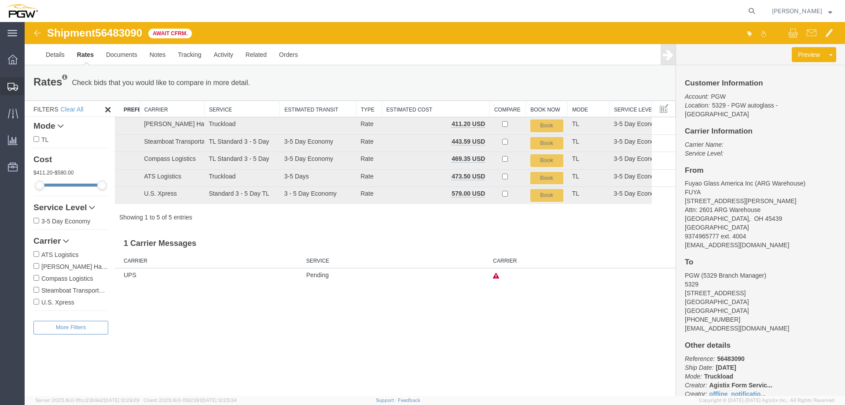
click at [14, 88] on icon at bounding box center [12, 87] width 11 height 8
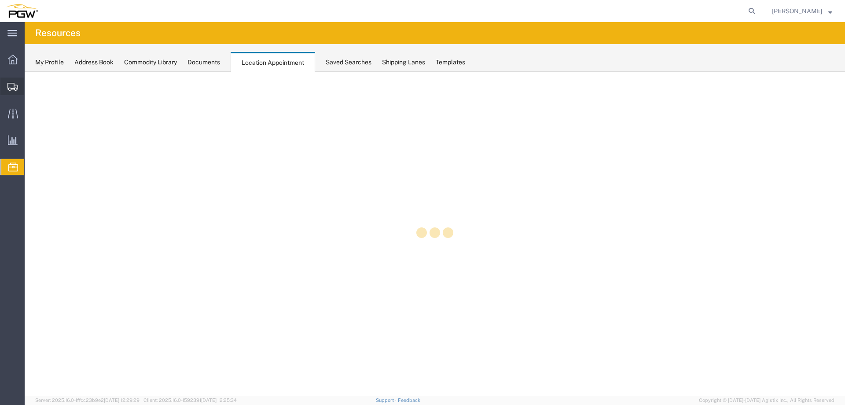
click at [11, 89] on icon at bounding box center [12, 87] width 11 height 8
